Goal: Information Seeking & Learning: Learn about a topic

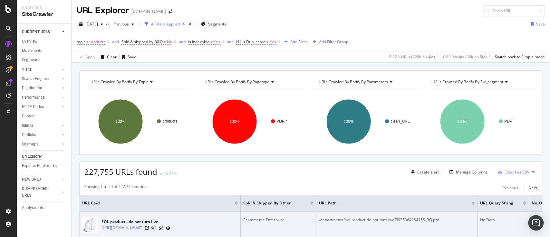
scroll to position [43, 0]
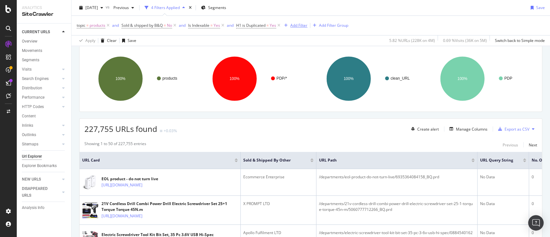
click at [302, 27] on div "Add Filter" at bounding box center [299, 25] width 17 height 5
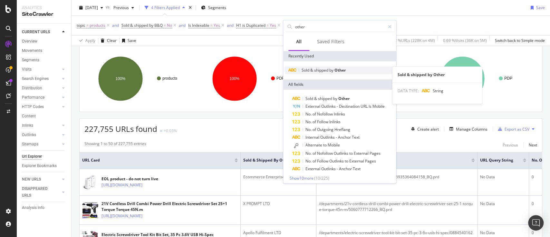
type input "other"
click at [330, 66] on div "Sold & shipped by Other" at bounding box center [340, 70] width 110 height 8
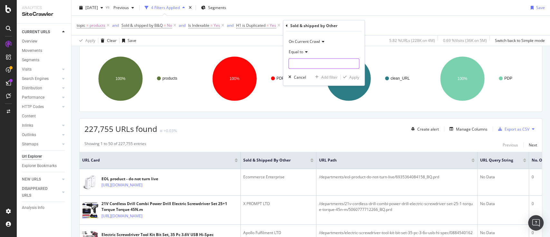
click at [300, 61] on input "text" at bounding box center [324, 63] width 70 height 10
click at [316, 70] on span "Berkfield Home" at bounding box center [313, 71] width 45 height 5
type input "Berkfield Home"
drag, startPoint x: 356, startPoint y: 76, endPoint x: 423, endPoint y: 126, distance: 83.2
click at [357, 76] on div "Apply" at bounding box center [355, 76] width 10 height 5
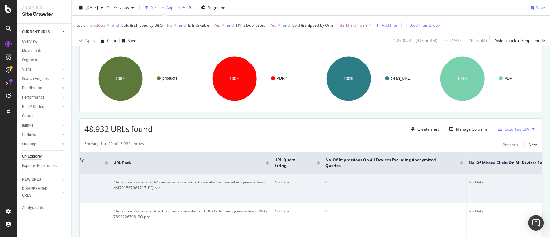
scroll to position [0, 239]
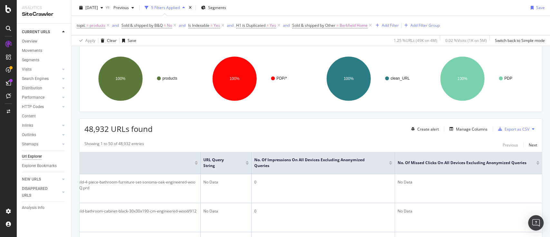
click at [389, 164] on div at bounding box center [390, 164] width 3 height 2
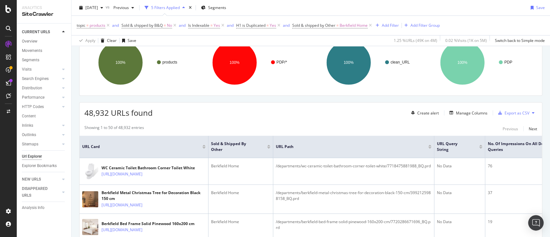
scroll to position [58, 0]
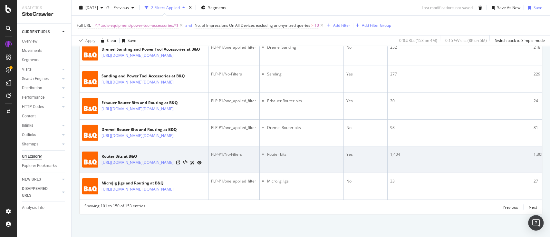
scroll to position [2106, 0]
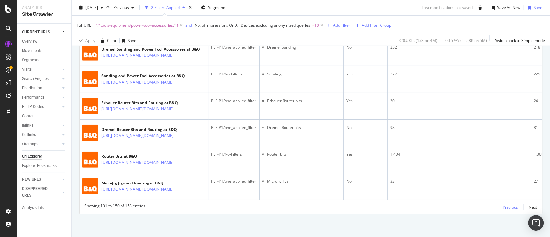
click at [508, 208] on div "Previous" at bounding box center [510, 206] width 15 height 5
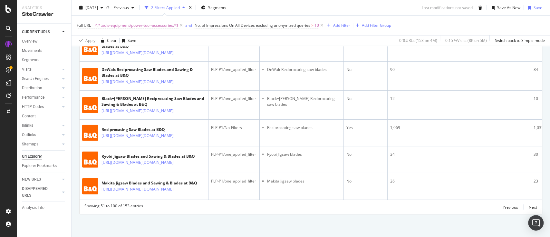
scroll to position [1706, 0]
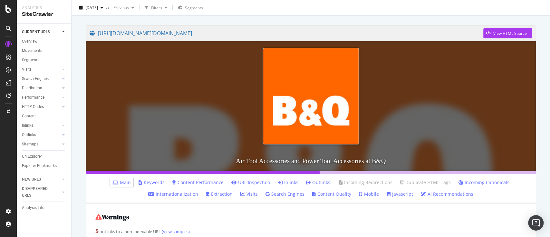
scroll to position [86, 0]
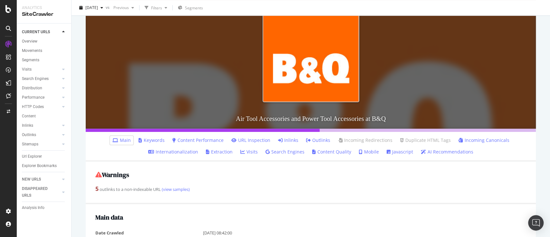
click at [146, 143] on link "Keywords" at bounding box center [152, 140] width 26 height 6
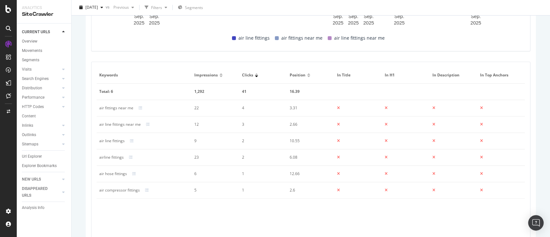
scroll to position [419, 0]
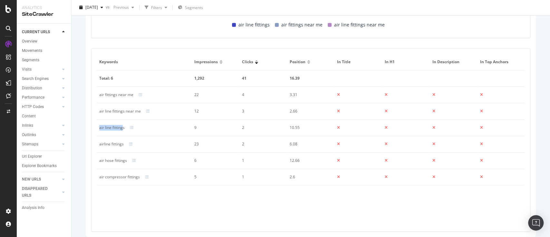
drag, startPoint x: 124, startPoint y: 127, endPoint x: 98, endPoint y: 128, distance: 25.8
click at [98, 128] on td "air line fittings" at bounding box center [144, 128] width 95 height 16
copy div "air line fitting"
drag, startPoint x: 123, startPoint y: 144, endPoint x: 98, endPoint y: 145, distance: 24.8
click at [98, 145] on td "airline fittings" at bounding box center [144, 144] width 95 height 16
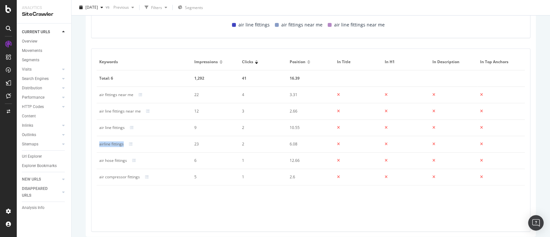
copy div "airline fittings"
drag, startPoint x: 138, startPoint y: 176, endPoint x: 100, endPoint y: 177, distance: 38.7
click at [100, 177] on div "air compressor fittings" at bounding box center [144, 177] width 90 height 6
copy div "air compressor fittings"
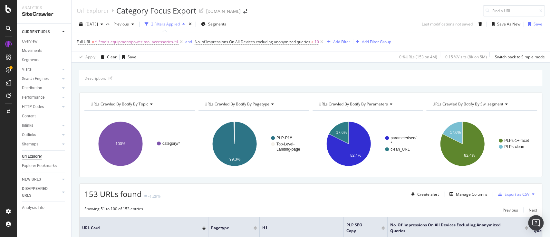
scroll to position [1706, 0]
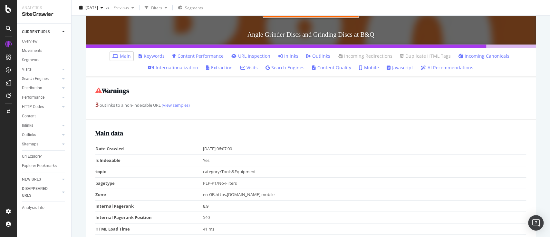
scroll to position [172, 0]
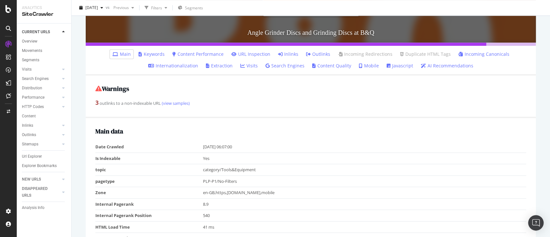
click at [157, 51] on link "Keywords" at bounding box center [152, 54] width 26 height 6
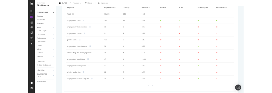
scroll to position [454, 0]
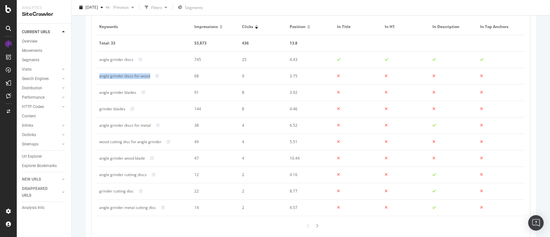
drag, startPoint x: 150, startPoint y: 76, endPoint x: 100, endPoint y: 75, distance: 50.3
click at [100, 75] on div "angle grinder discs for wood" at bounding box center [144, 76] width 90 height 6
copy div "angle grinder discs for wood"
drag, startPoint x: 136, startPoint y: 94, endPoint x: 109, endPoint y: 73, distance: 34.4
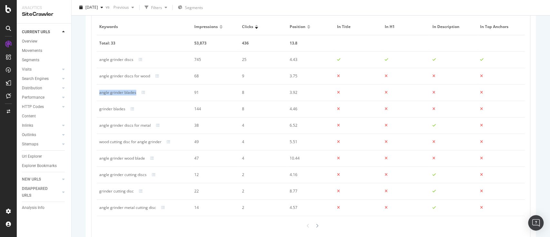
click at [98, 93] on td "angle grinder blades" at bounding box center [144, 92] width 95 height 16
copy div "angle grinder blades"
click at [118, 108] on div "grinder blades" at bounding box center [112, 109] width 26 height 6
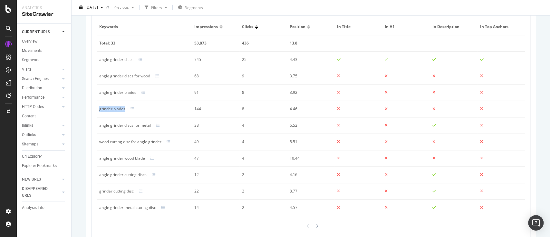
copy div "grinder blades"
click at [138, 123] on div "angle grinder discs for metal" at bounding box center [125, 126] width 52 height 6
copy div "angle grinder discs for metal"
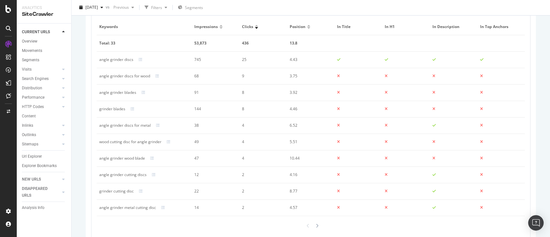
click at [139, 141] on div "wood cutting disc for angle grinder" at bounding box center [130, 142] width 62 height 6
copy div "wood cutting disc for angle grinder"
click at [133, 176] on div "angle grinder cutting discs" at bounding box center [122, 175] width 47 height 6
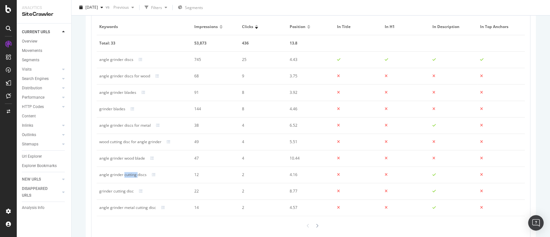
click at [133, 176] on div "angle grinder cutting discs" at bounding box center [122, 175] width 47 height 6
copy div "angle grinder cutting discs"
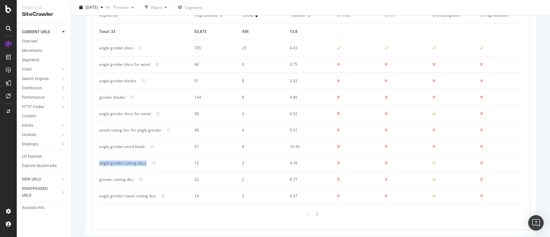
scroll to position [462, 0]
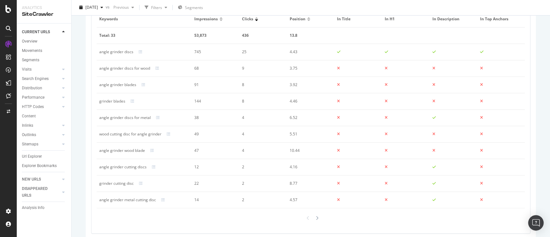
click at [527, 99] on div "Keywords Impressions Clicks Position In Title In H1 In Description In Top Ancho…" at bounding box center [310, 119] width 447 height 238
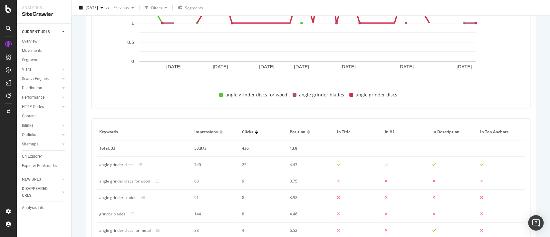
scroll to position [241, 0]
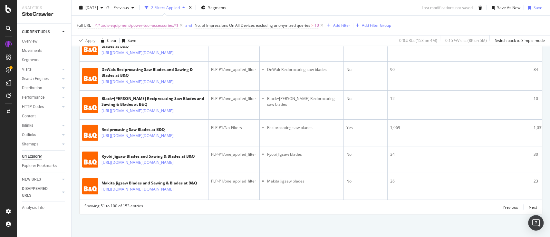
scroll to position [1593, 0]
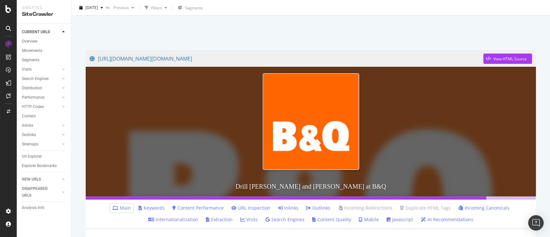
scroll to position [43, 0]
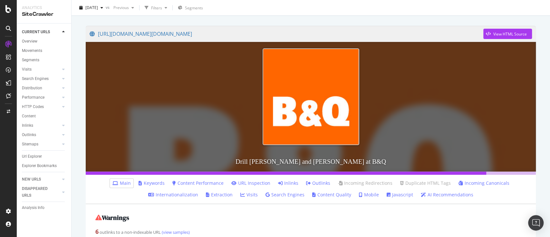
click at [155, 182] on link "Keywords" at bounding box center [152, 183] width 26 height 6
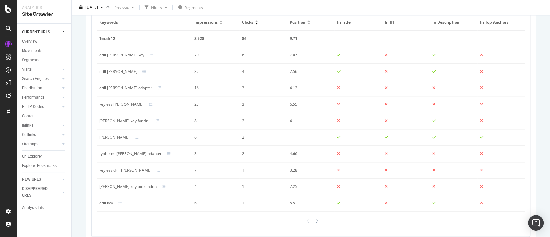
scroll to position [469, 0]
